Goal: Share content: Share content

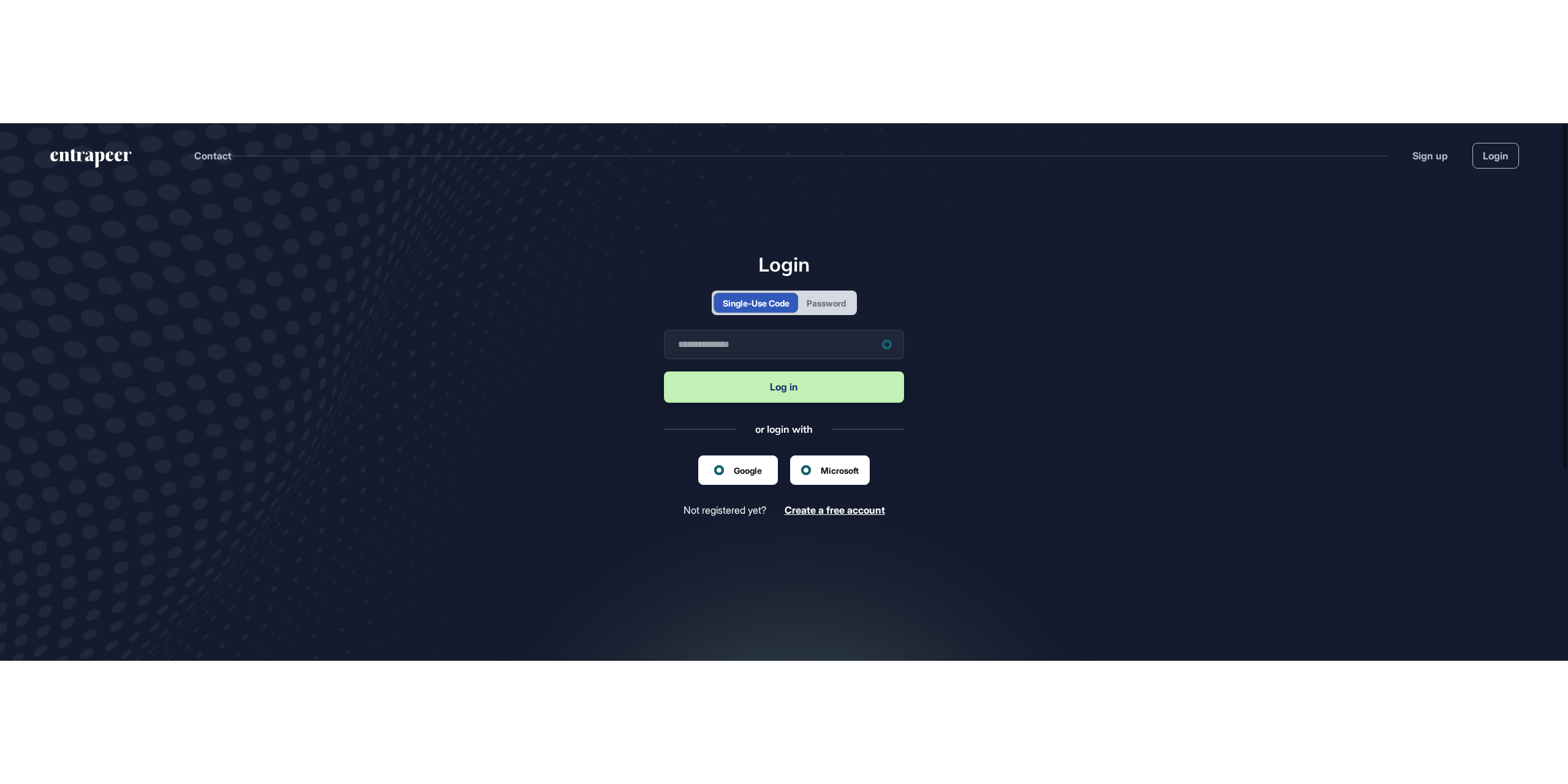
scroll to position [1, 1]
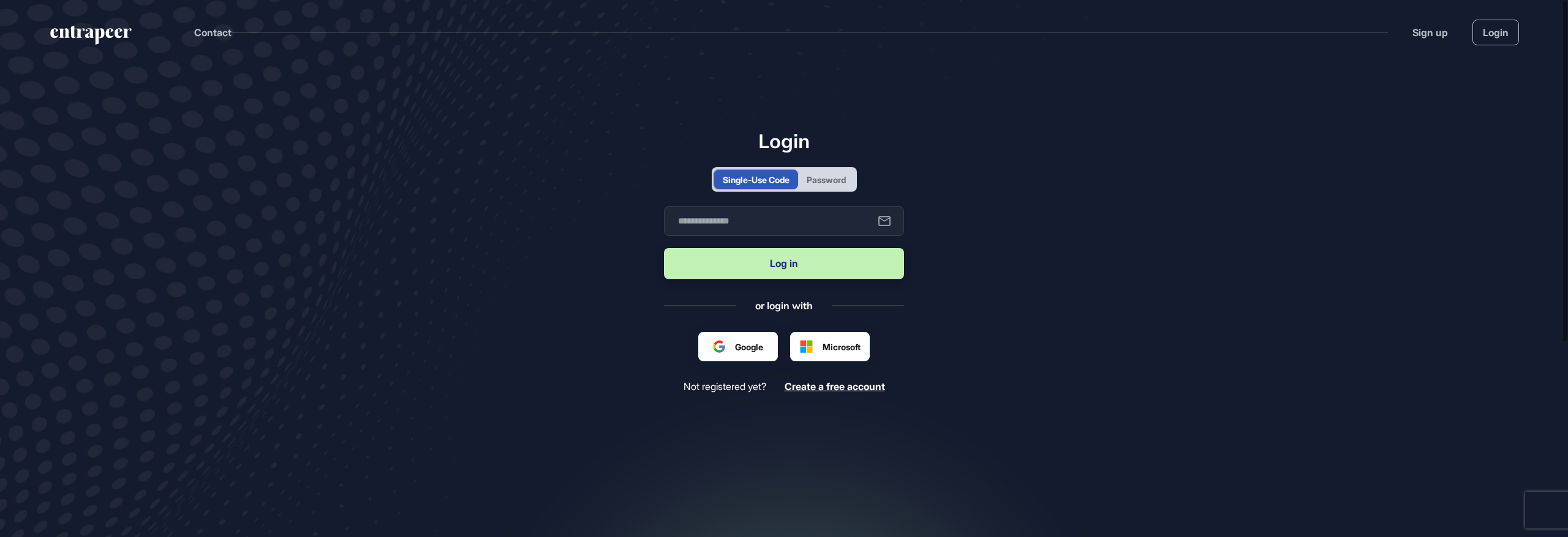
click at [845, 182] on div "Password" at bounding box center [825, 180] width 39 height 13
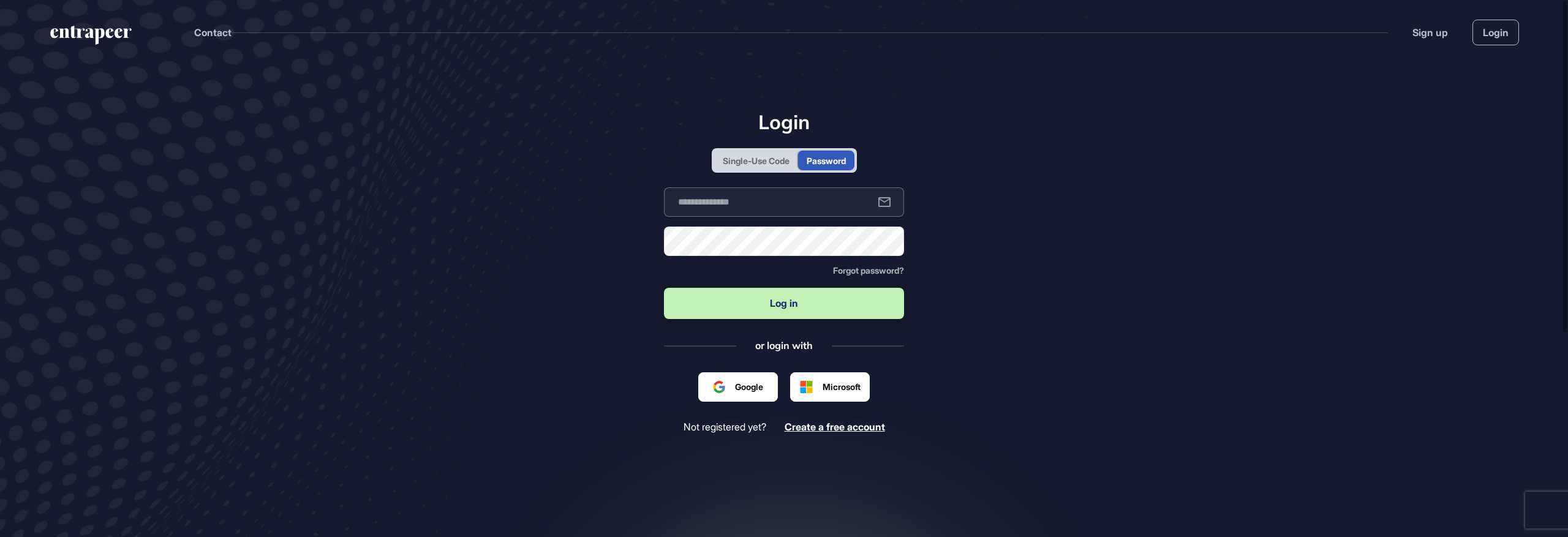
type input "**********"
click at [727, 305] on button "Log in" at bounding box center [784, 303] width 240 height 31
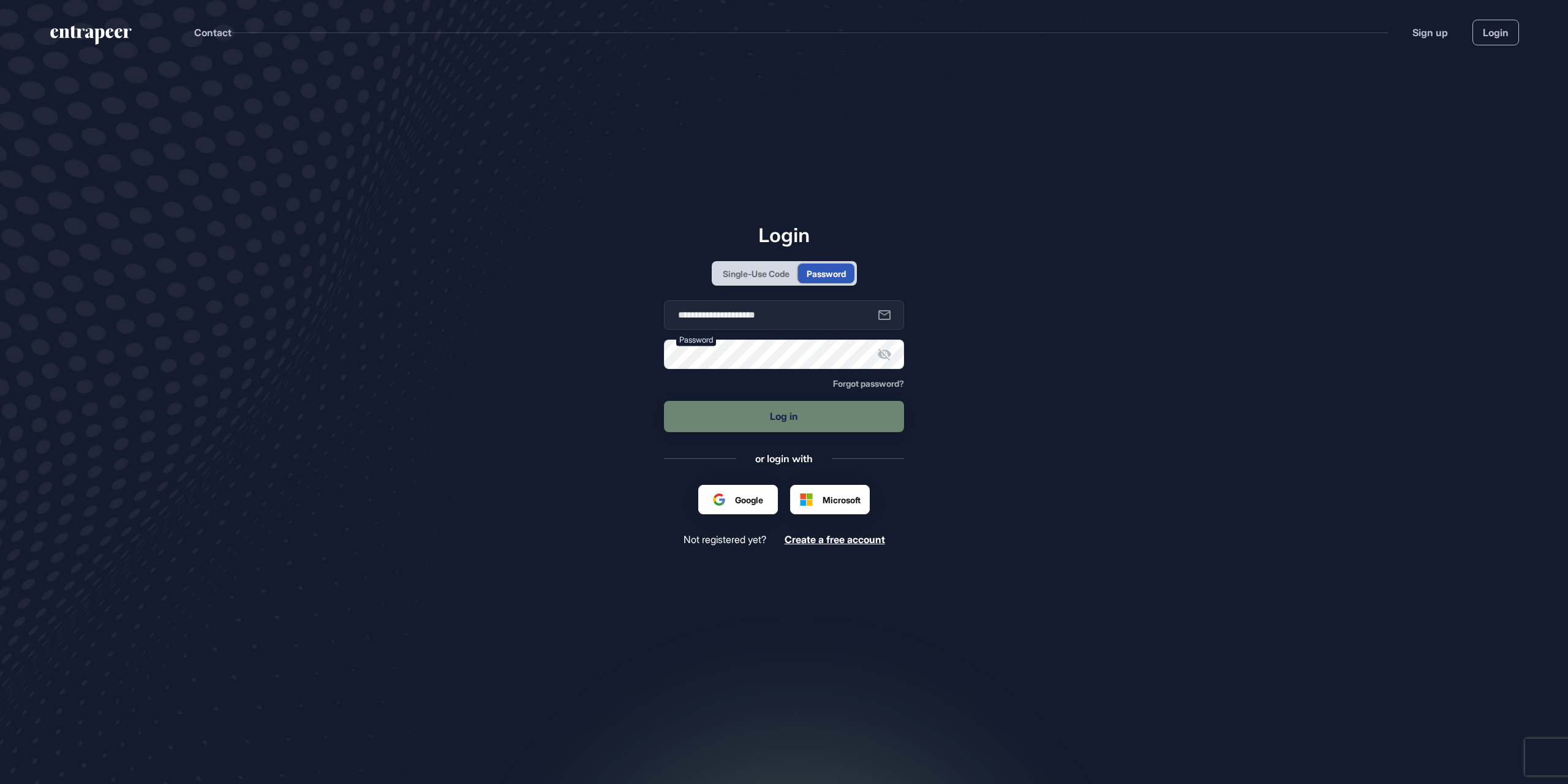
scroll to position [0, 0]
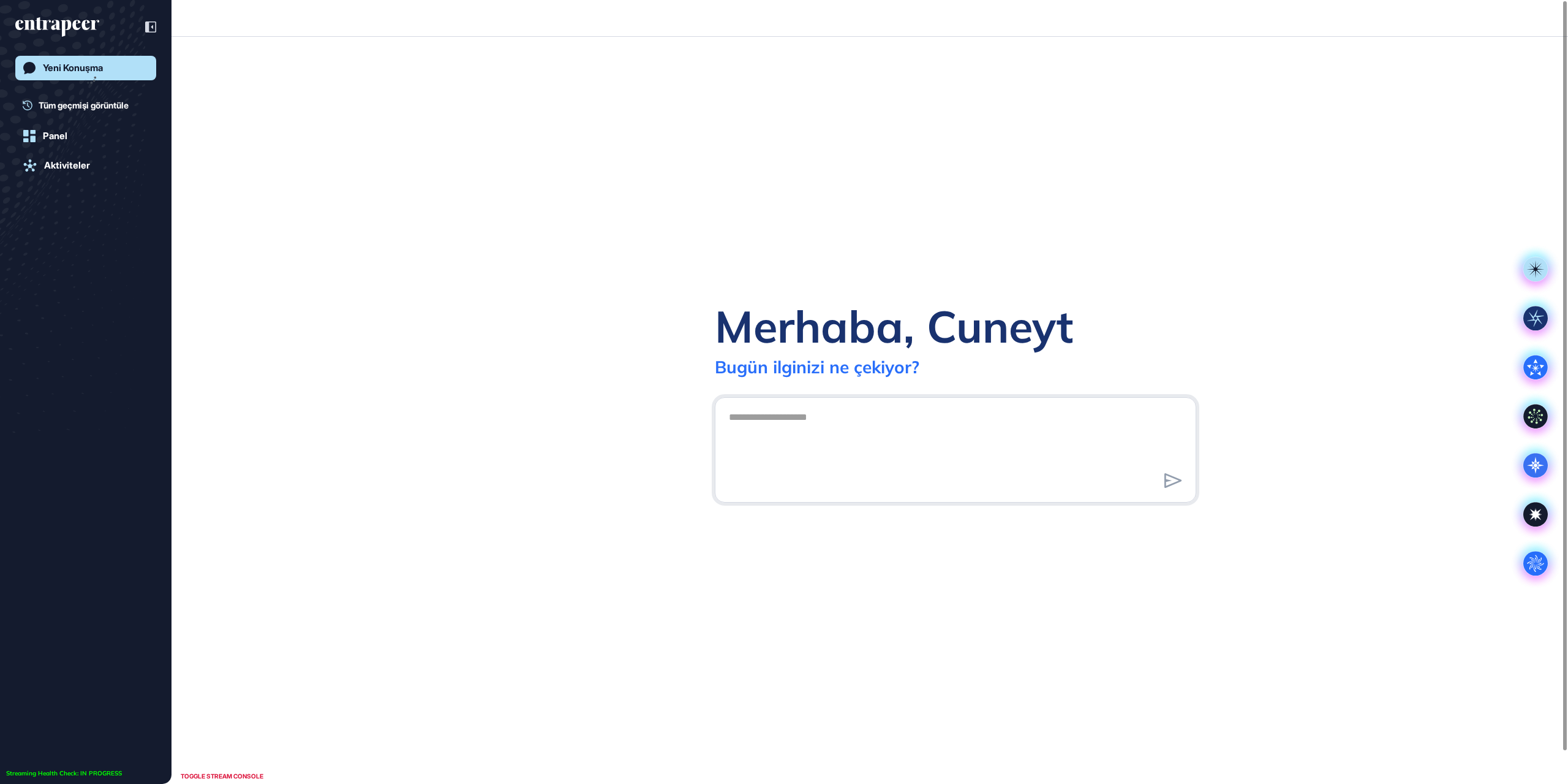
scroll to position [1, 1]
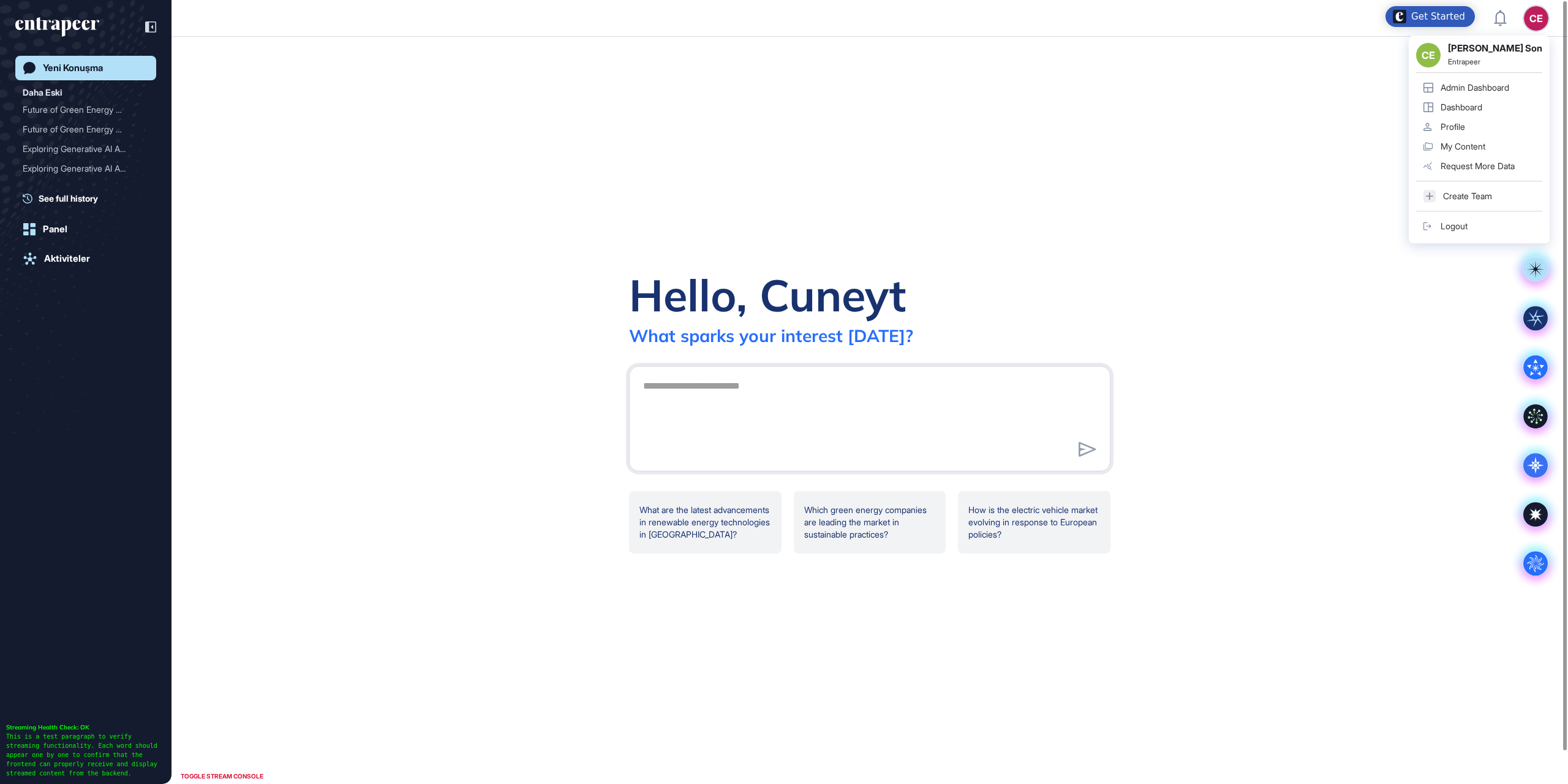
click at [1503, 84] on div "Admin Dashboard" at bounding box center [1474, 88] width 68 height 10
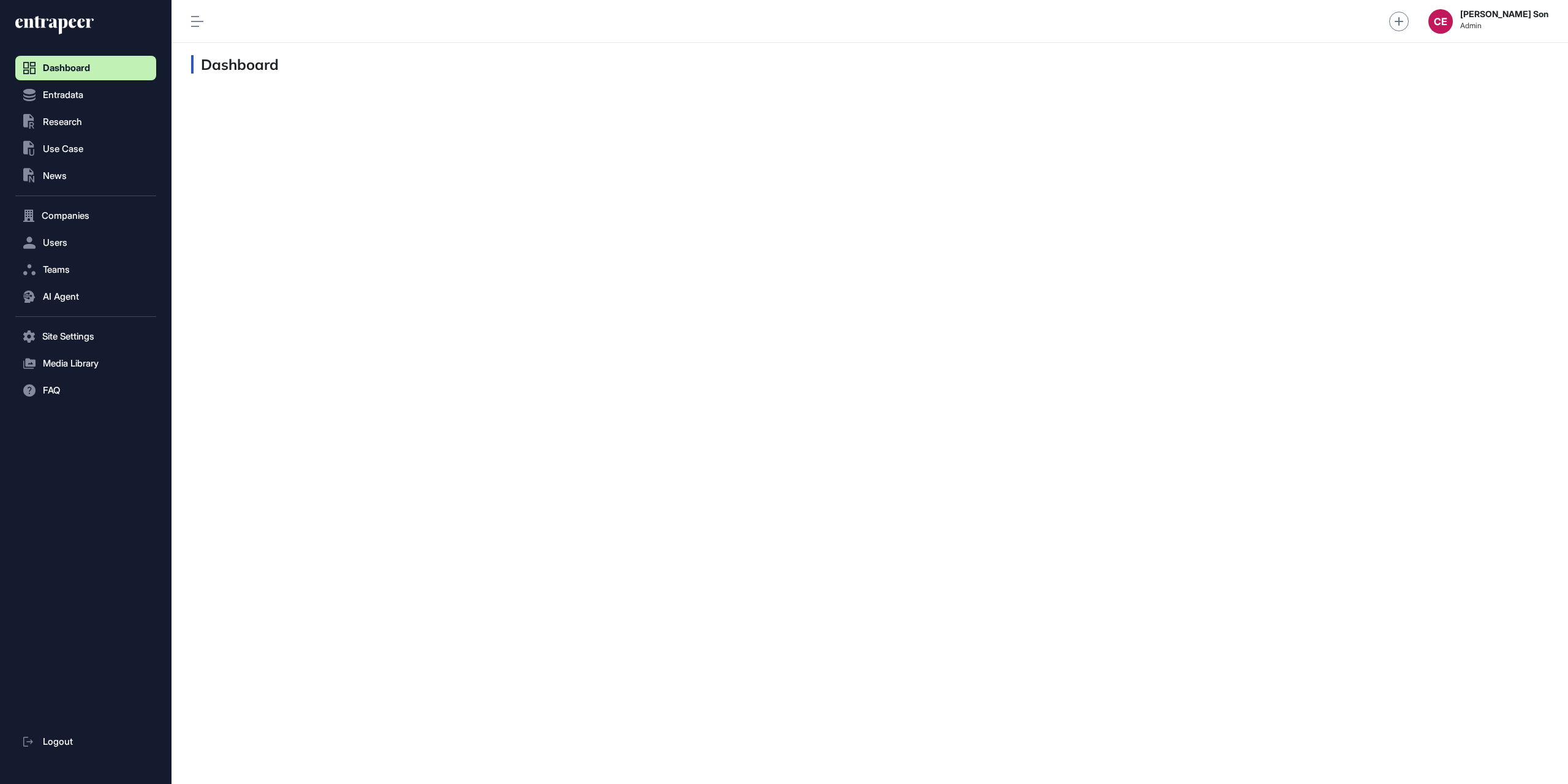
scroll to position [1, 1]
drag, startPoint x: 160, startPoint y: 114, endPoint x: 80, endPoint y: 117, distance: 80.1
click at [80, 117] on span "Research" at bounding box center [62, 122] width 39 height 10
click at [89, 174] on span "AI Agent Reports" at bounding box center [72, 170] width 65 height 10
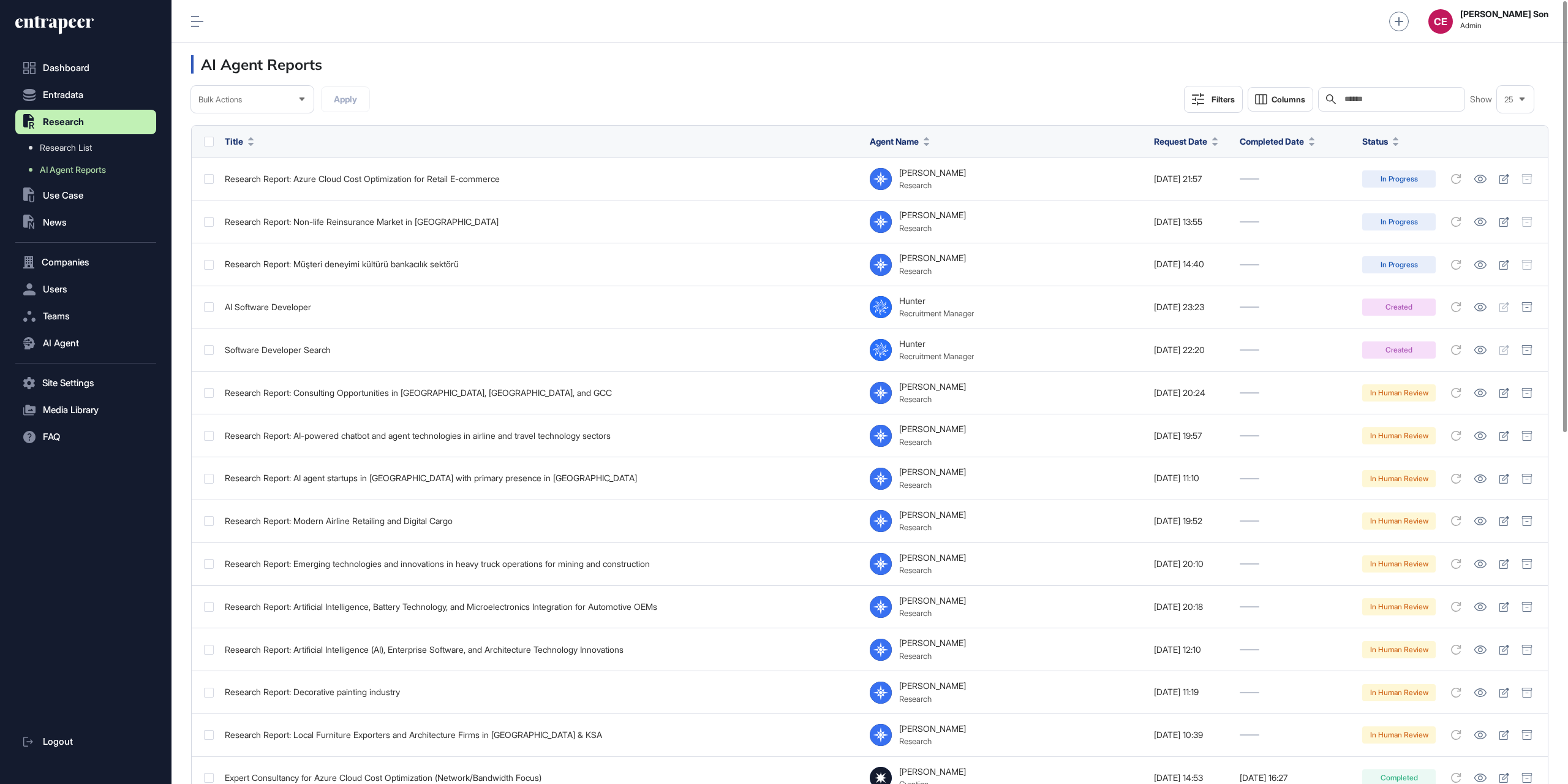
click at [596, 96] on div "Bulk Actions Apply Filters Columns Search Show 25" at bounding box center [870, 100] width 1357 height 27
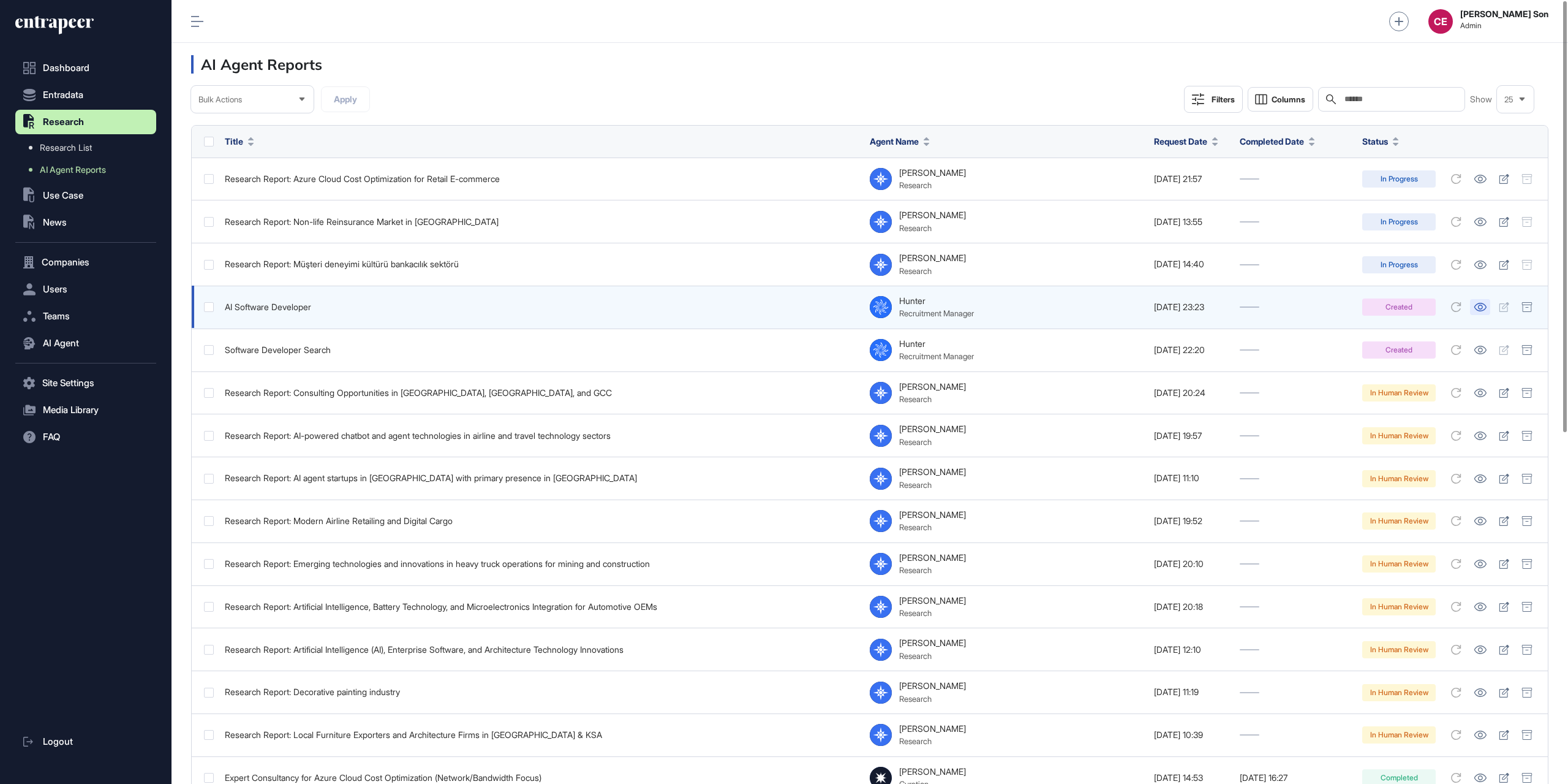
click at [1480, 310] on icon at bounding box center [1480, 306] width 12 height 9
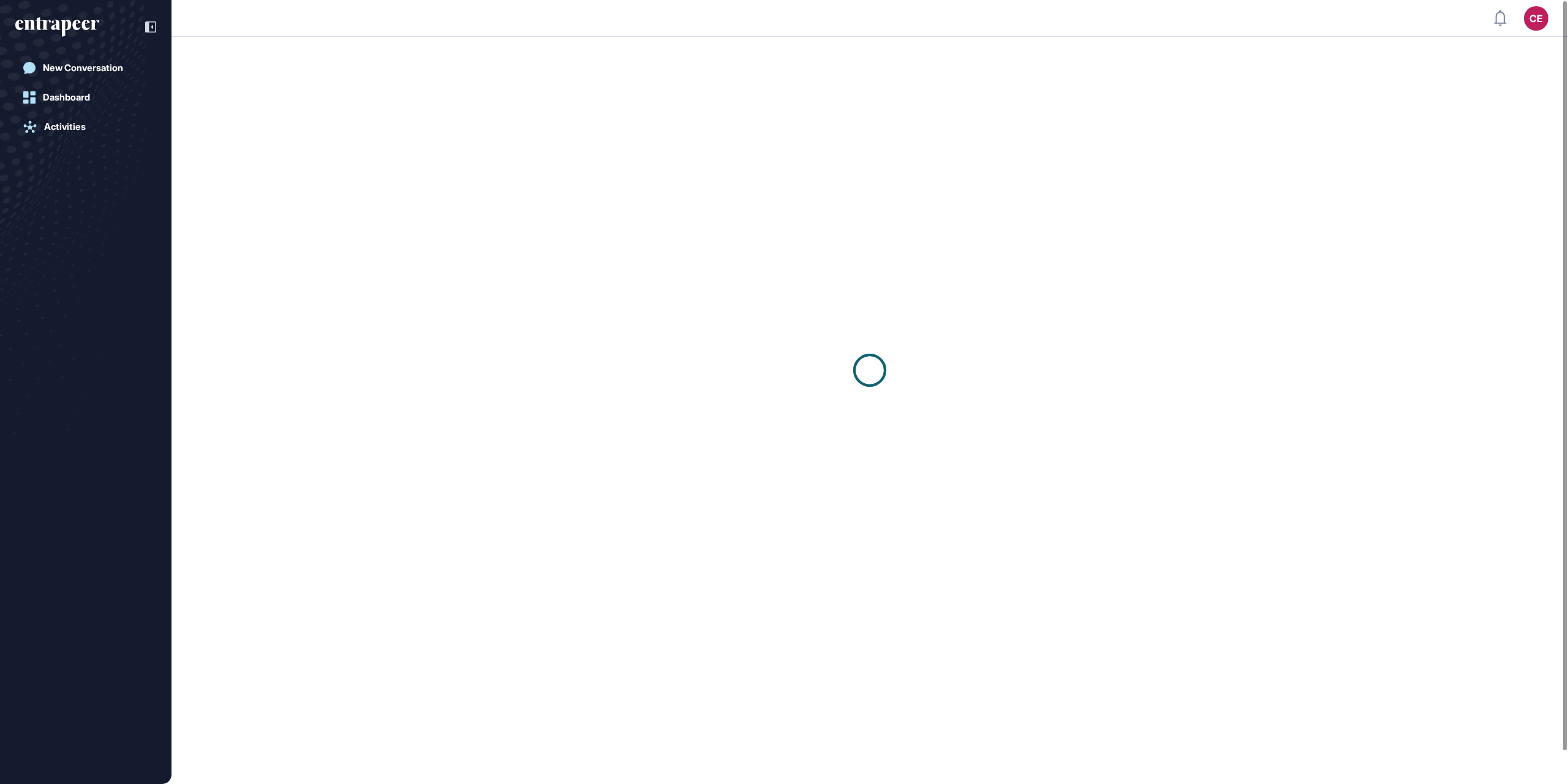
scroll to position [1, 1]
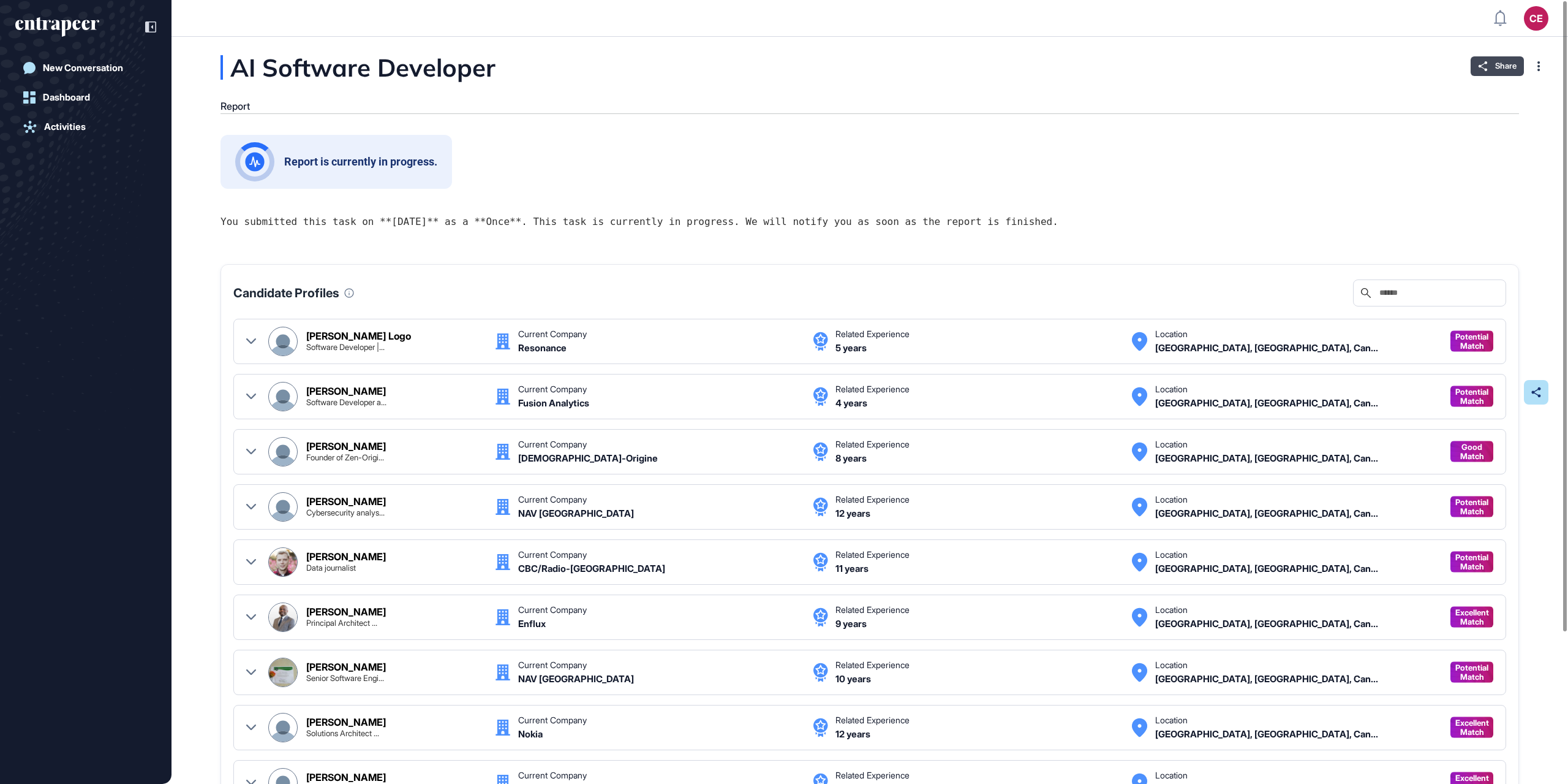
click at [1475, 68] on div "Share" at bounding box center [1496, 66] width 53 height 19
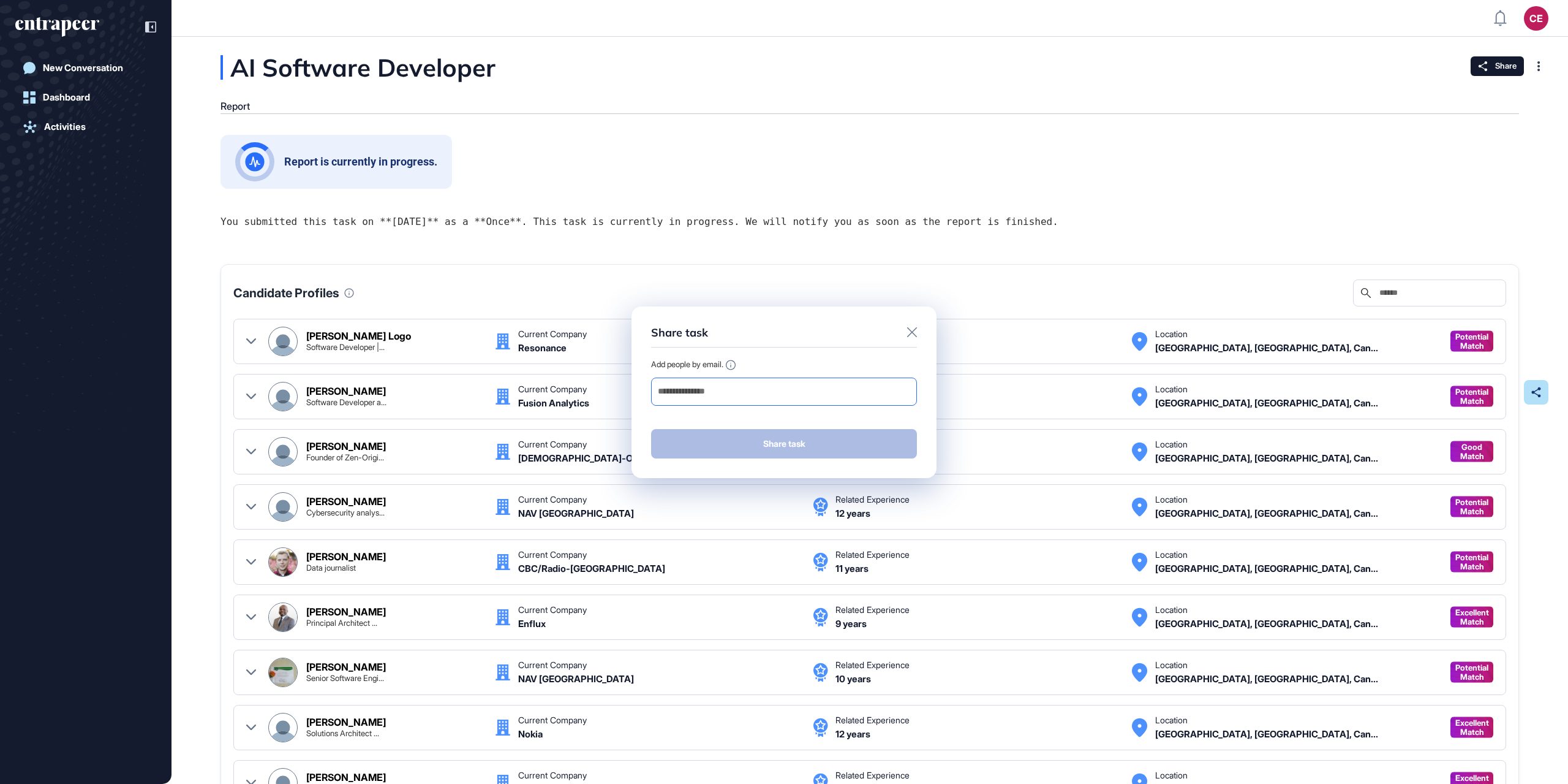
click at [773, 395] on input "email" at bounding box center [784, 391] width 255 height 17
type input "**********"
click at [780, 445] on button "Share task" at bounding box center [784, 443] width 266 height 30
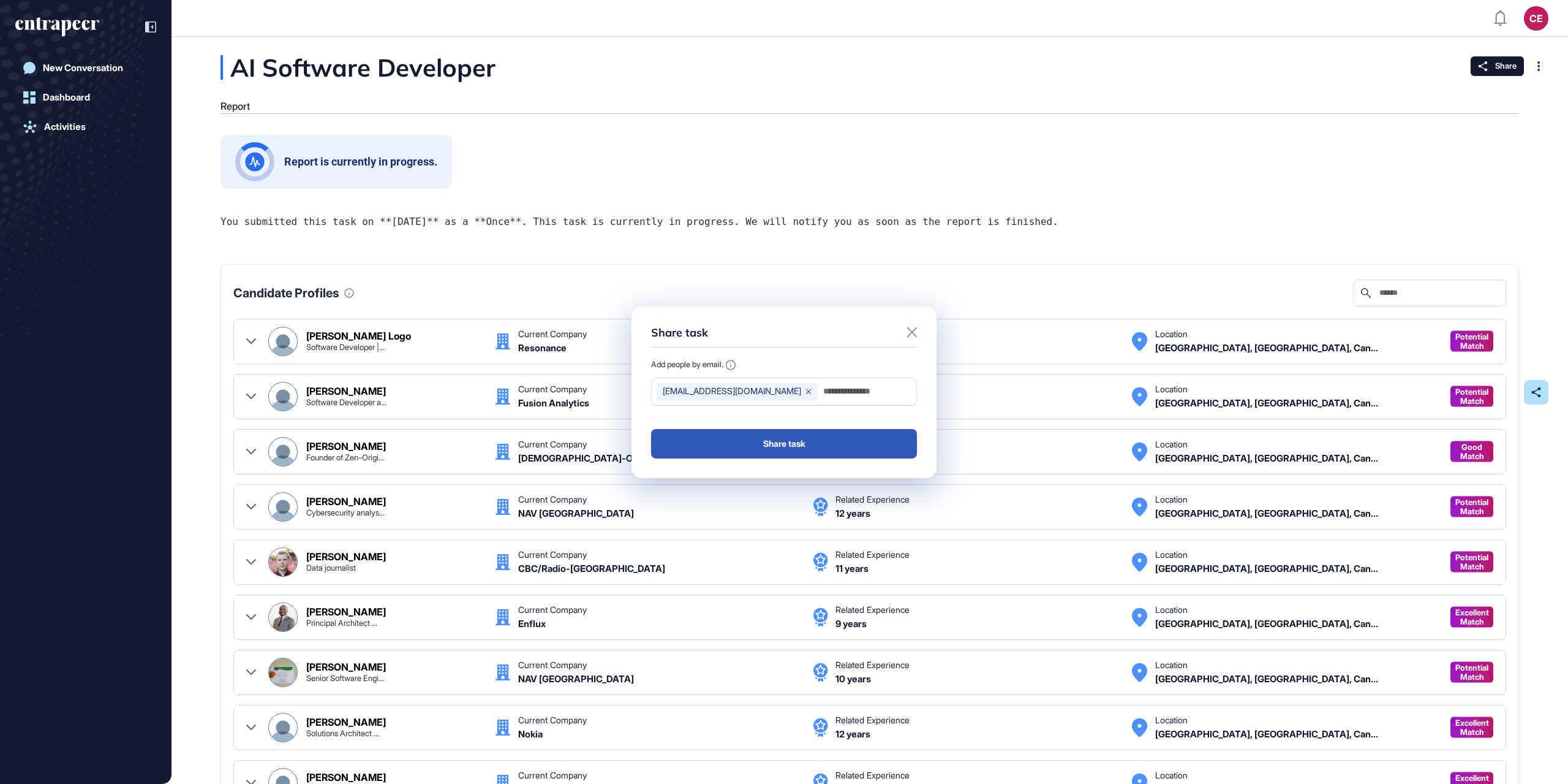
click at [911, 332] on icon at bounding box center [911, 332] width 10 height 10
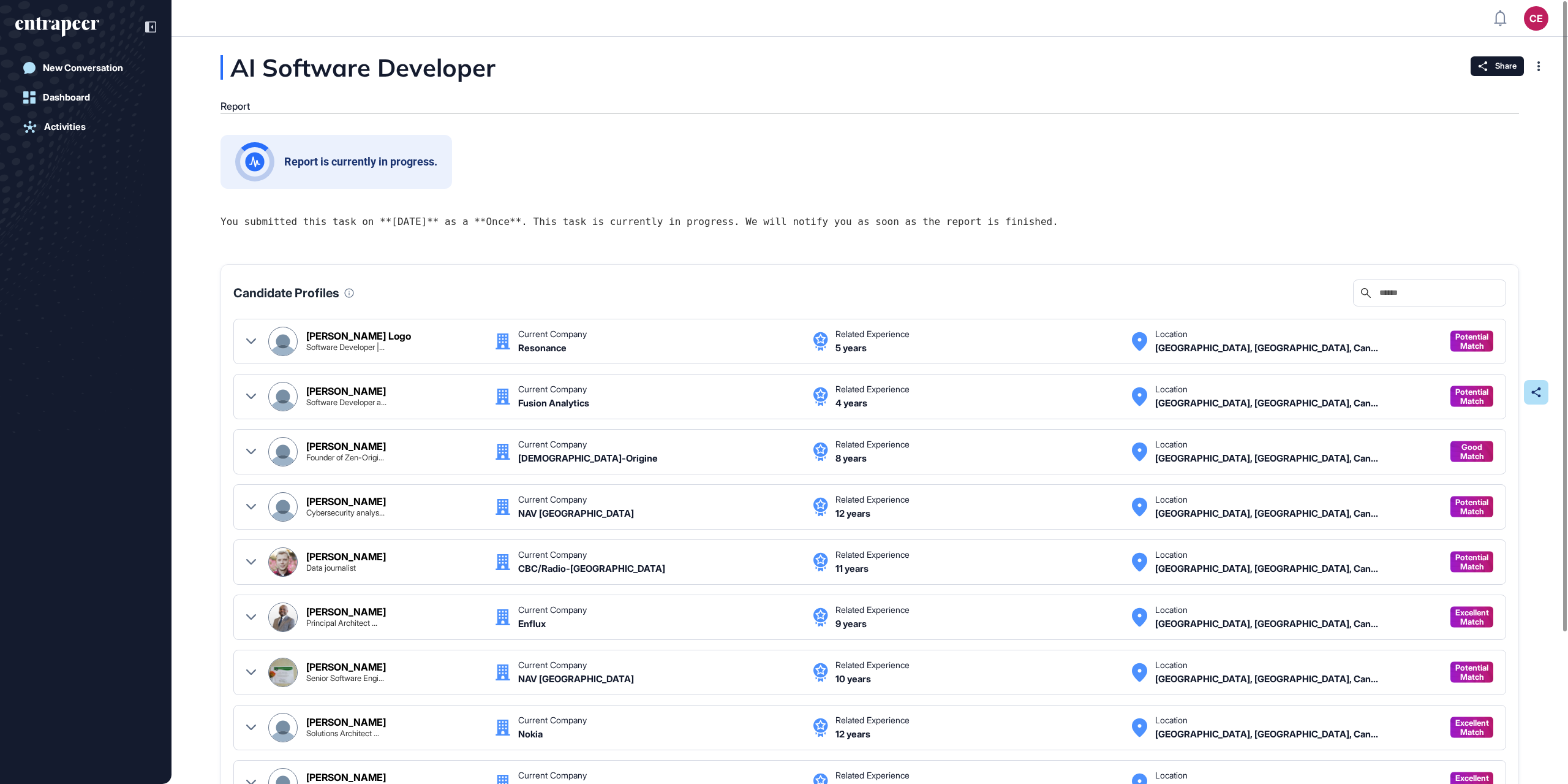
click at [511, 227] on pre "You submitted this task on **[DATE]** as a **Once**. This task is currently in …" at bounding box center [869, 222] width 1298 height 16
click at [1115, 219] on pre "You submitted this task on **[DATE]** as a **Once**. This task is currently in …" at bounding box center [869, 222] width 1298 height 16
click at [231, 107] on div "Report" at bounding box center [235, 106] width 30 height 11
click at [649, 158] on div "Report is currently in progress." at bounding box center [869, 162] width 1298 height 54
click at [1457, 225] on div "Logout" at bounding box center [1454, 226] width 27 height 10
